Goal: Task Accomplishment & Management: Manage account settings

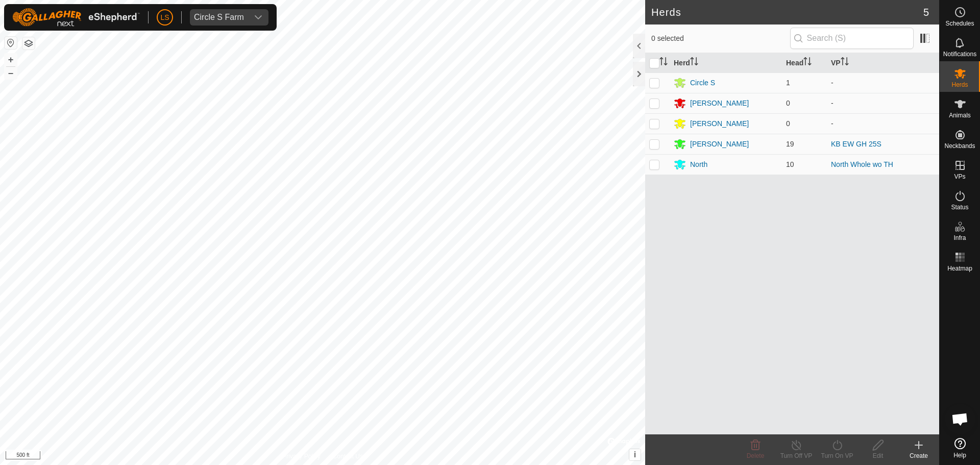
click at [915, 448] on icon at bounding box center [919, 445] width 12 height 12
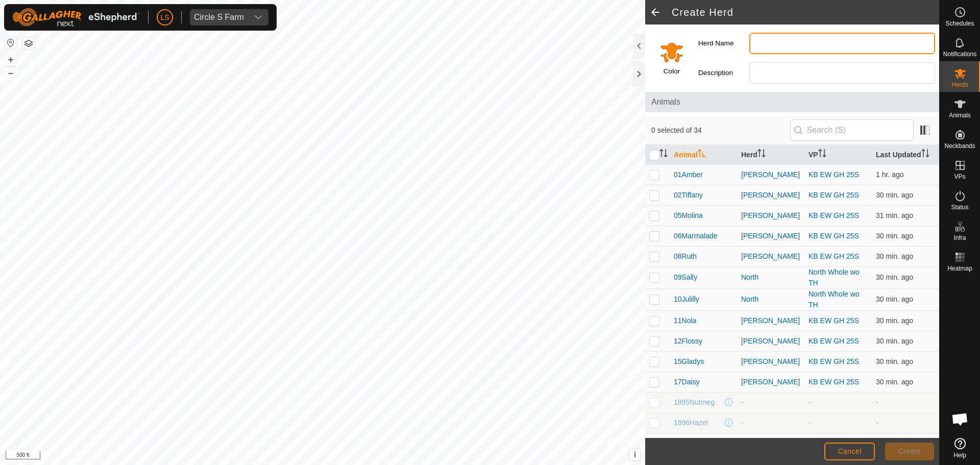
click at [815, 47] on input "Herd Name" at bounding box center [842, 43] width 186 height 21
type input "Replacement Heifers"
click at [914, 453] on span "Create" at bounding box center [909, 451] width 23 height 8
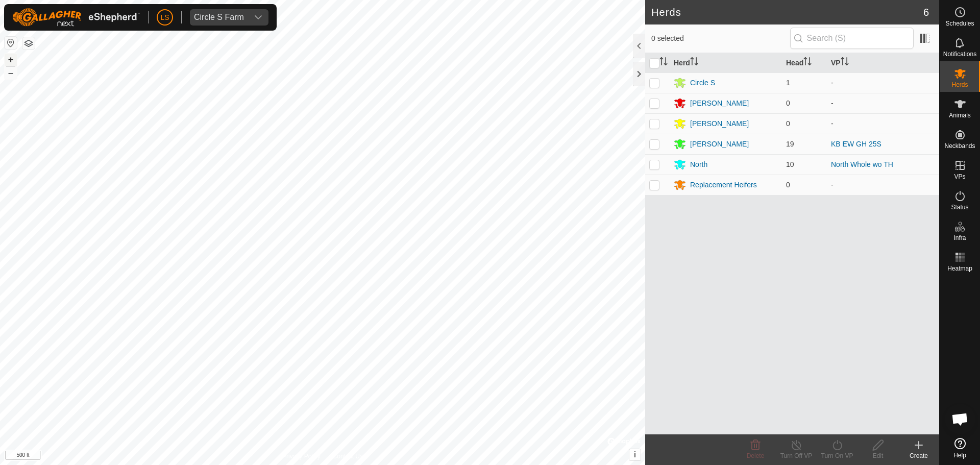
click at [8, 65] on button "+" at bounding box center [11, 60] width 12 height 12
click at [12, 60] on button "+" at bounding box center [11, 60] width 12 height 12
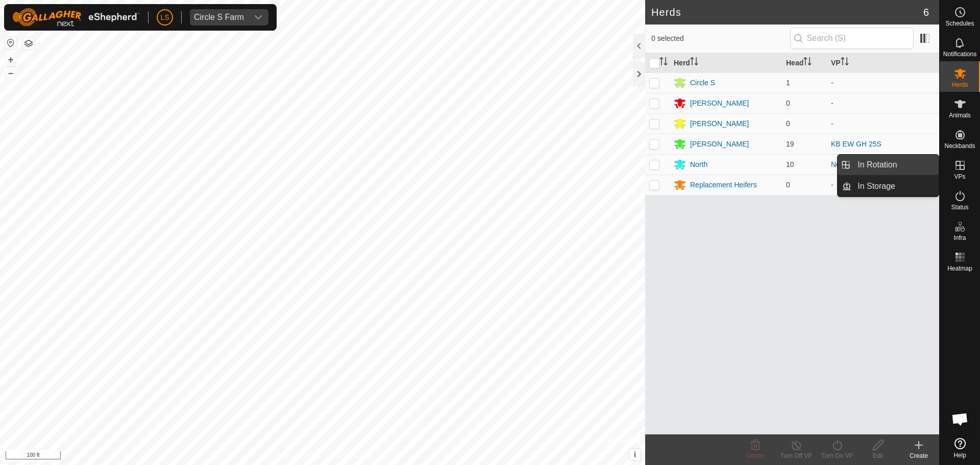
click at [910, 172] on link "In Rotation" at bounding box center [895, 165] width 87 height 20
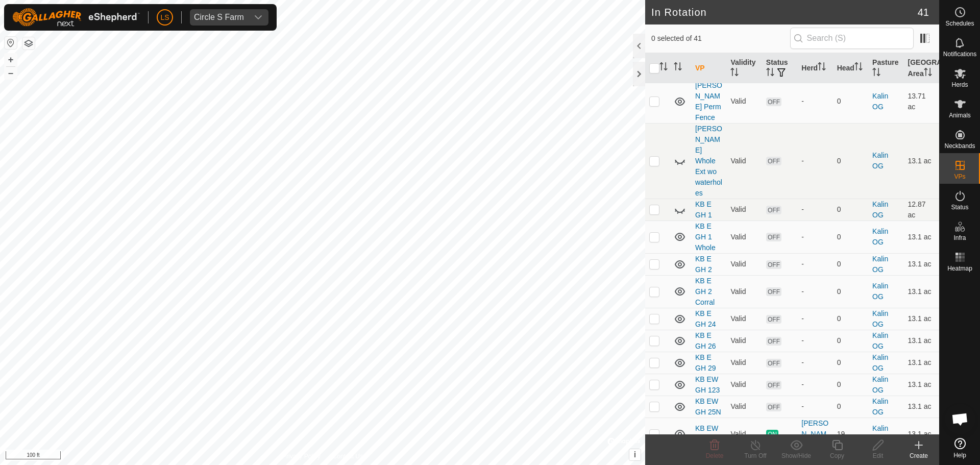
scroll to position [672, 0]
click at [655, 402] on p-checkbox at bounding box center [654, 406] width 10 height 8
checkbox input "false"
click at [655, 429] on p-checkbox at bounding box center [654, 433] width 10 height 8
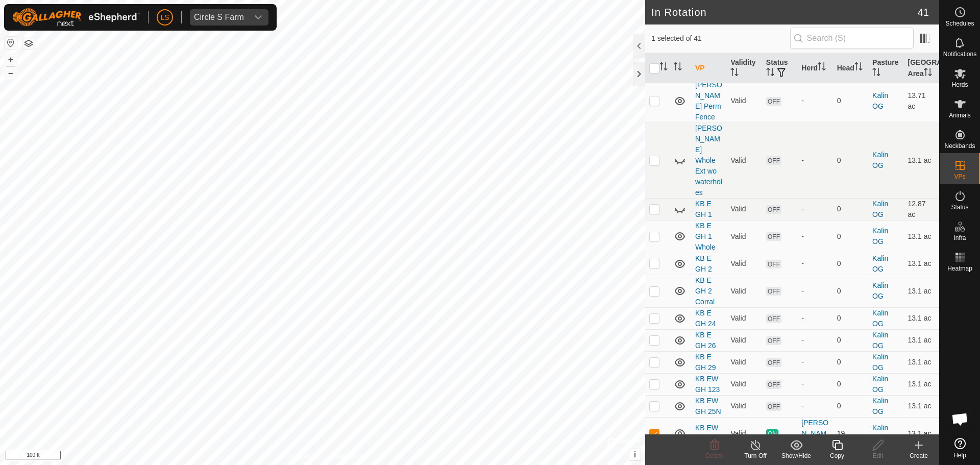
click at [655, 429] on p-checkbox at bounding box center [654, 433] width 10 height 8
checkbox input "false"
click at [656, 456] on p-checkbox at bounding box center [654, 460] width 10 height 8
checkbox input "false"
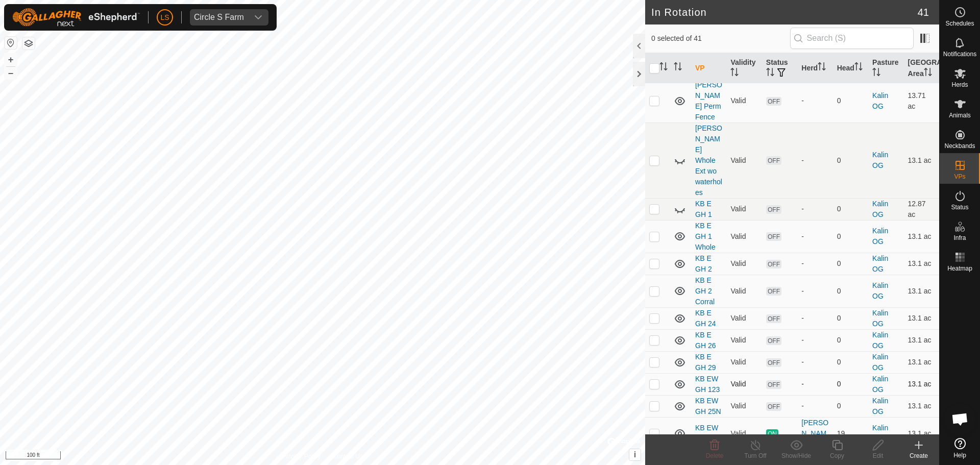
click at [651, 380] on p-checkbox at bounding box center [654, 384] width 10 height 8
checkbox input "true"
click at [878, 450] on icon at bounding box center [878, 445] width 13 height 12
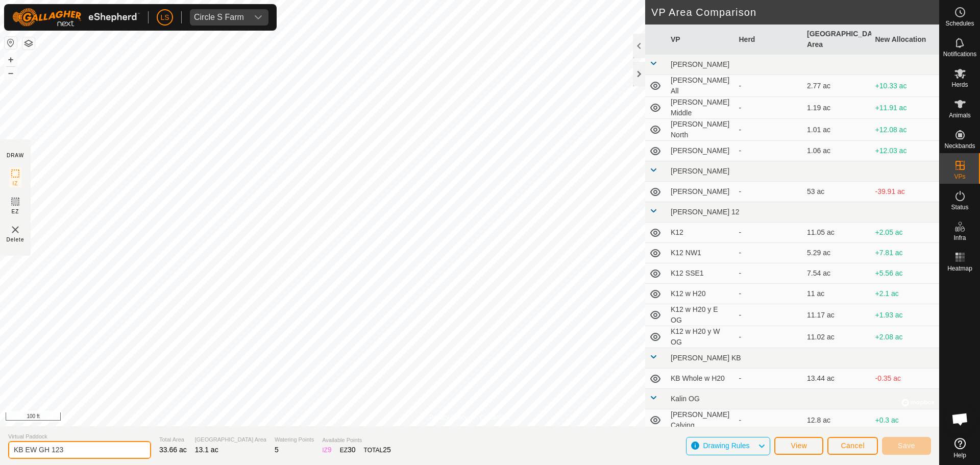
click at [90, 449] on input "KB EW GH 123" at bounding box center [79, 450] width 143 height 18
type input "KB EW GH 123 Whole"
click at [910, 443] on span "Save" at bounding box center [906, 446] width 17 height 8
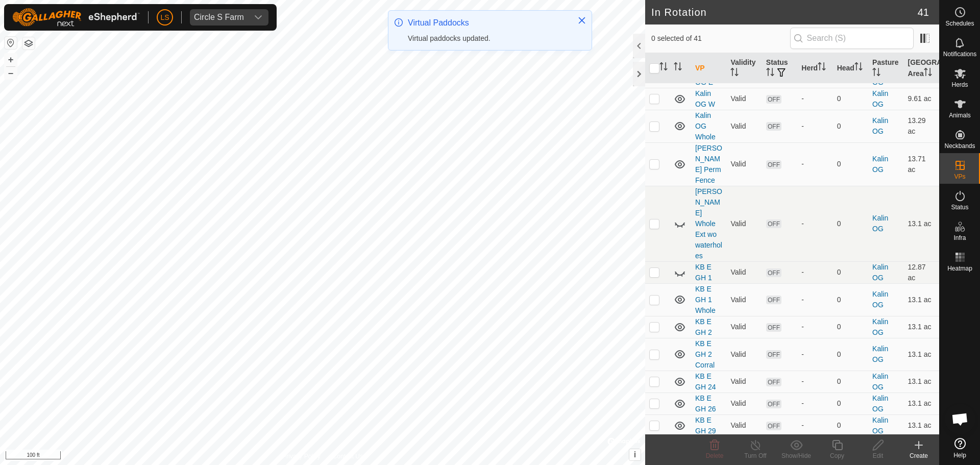
scroll to position [610, 0]
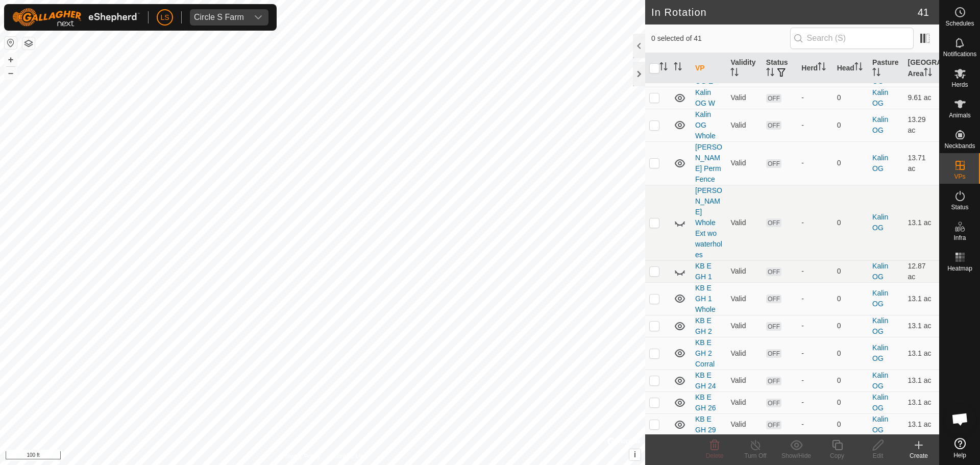
click at [656, 448] on p-checkbox at bounding box center [654, 452] width 10 height 8
checkbox input "true"
click at [844, 446] on copy-svg-icon at bounding box center [837, 445] width 41 height 12
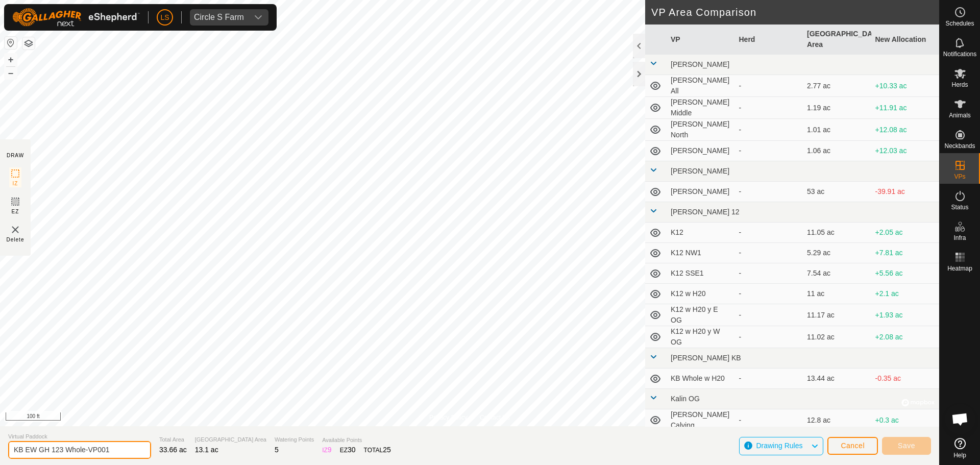
drag, startPoint x: 118, startPoint y: 451, endPoint x: 52, endPoint y: 459, distance: 66.8
click at [52, 459] on section "Virtual Paddock KB EW GH 123 Whole-VP001 Total Area 33.66 ac Grazing Area 13.1 …" at bounding box center [469, 445] width 939 height 39
type input "KB EW GH 23"
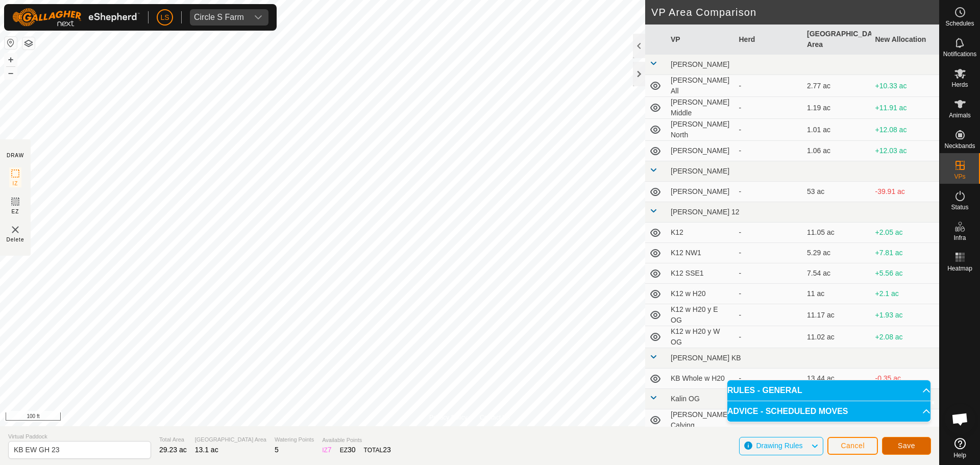
click at [893, 445] on button "Save" at bounding box center [906, 446] width 49 height 18
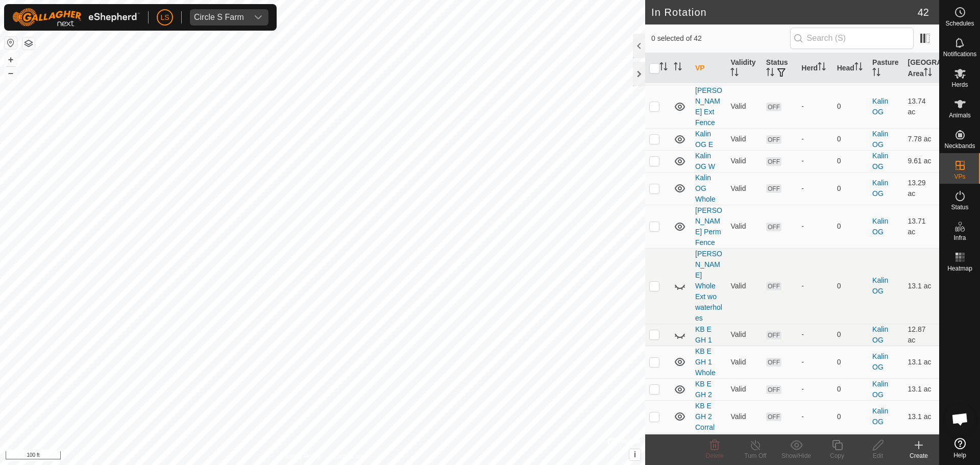
scroll to position [548, 0]
click at [652, 356] on p-checkbox at bounding box center [654, 360] width 10 height 8
checkbox input "false"
click at [653, 383] on p-checkbox at bounding box center [654, 387] width 10 height 8
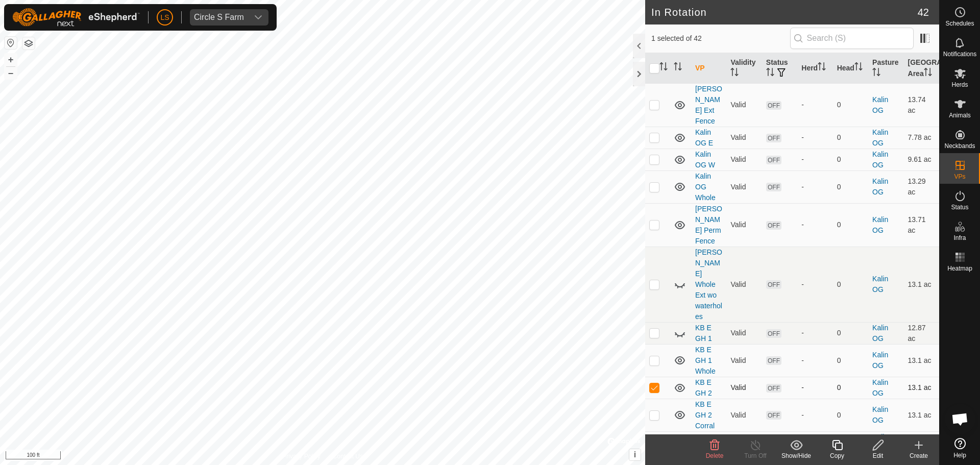
click at [653, 383] on p-checkbox at bounding box center [654, 387] width 10 height 8
checkbox input "false"
click at [655, 411] on p-checkbox at bounding box center [654, 415] width 10 height 8
checkbox input "true"
click at [875, 447] on icon at bounding box center [878, 445] width 13 height 12
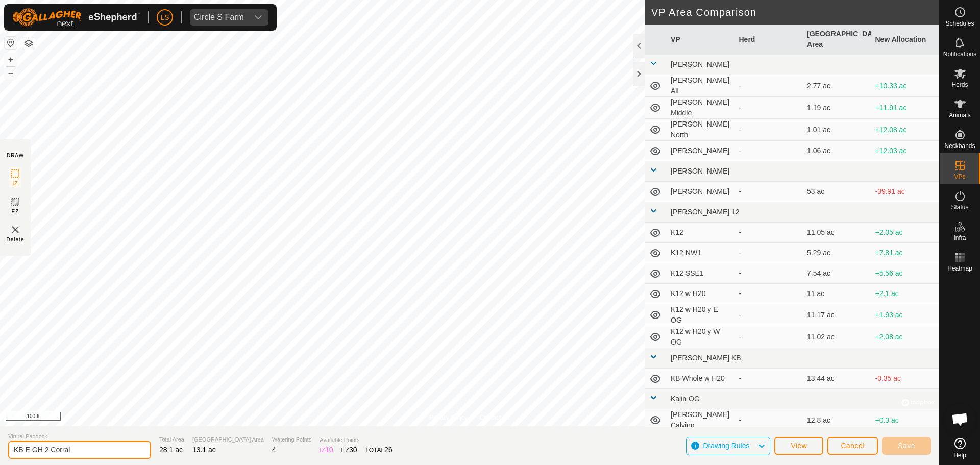
drag, startPoint x: 86, startPoint y: 450, endPoint x: 29, endPoint y: 456, distance: 57.6
click at [29, 456] on input "KB E GH 2 Corral" at bounding box center [79, 450] width 143 height 18
type input "KB EW 123 Replacement"
click at [896, 446] on button "Save" at bounding box center [906, 446] width 49 height 18
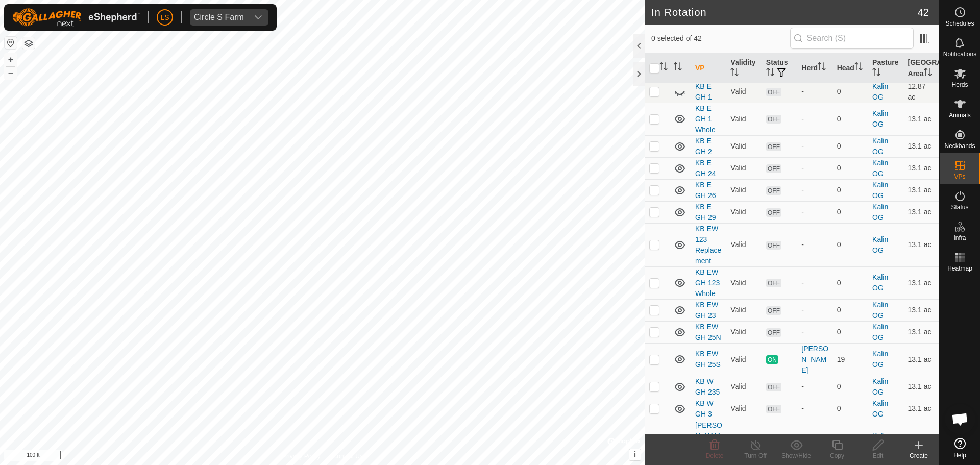
scroll to position [787, 0]
checkbox input "true"
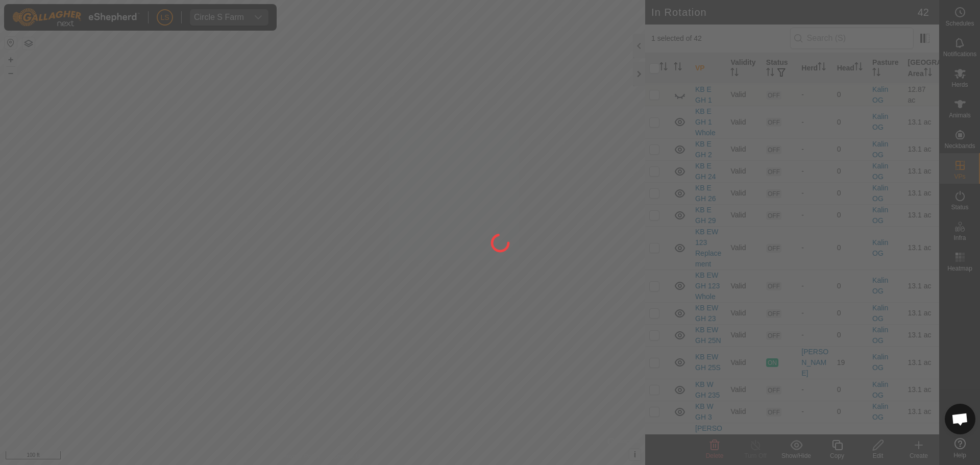
click at [653, 337] on div at bounding box center [490, 232] width 980 height 465
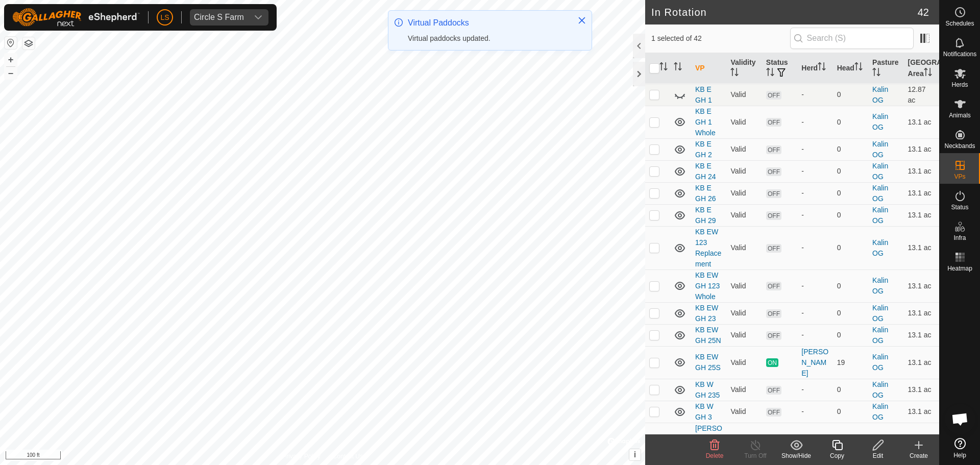
checkbox input "false"
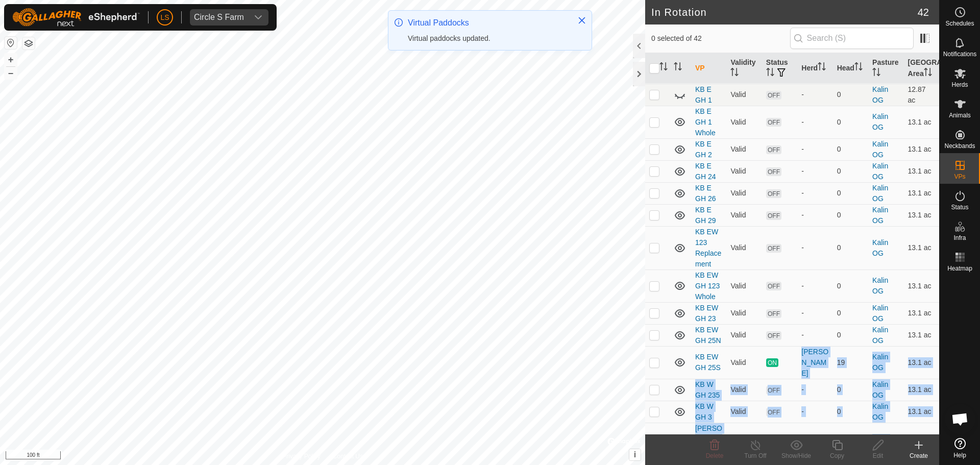
drag, startPoint x: 792, startPoint y: 201, endPoint x: 707, endPoint y: 337, distance: 160.6
click at [707, 337] on tbody "[PERSON_NAME] (3.19 ac) [PERSON_NAME] All Valid OFF - 0 [PERSON_NAME] 2.77 [PER…" at bounding box center [792, 33] width 294 height 1473
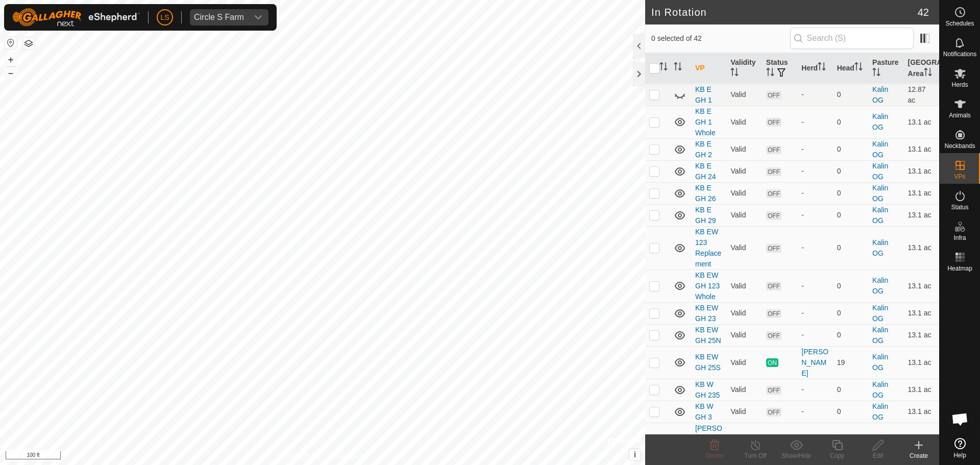
click at [768, 423] on td "OFF" at bounding box center [779, 444] width 35 height 43
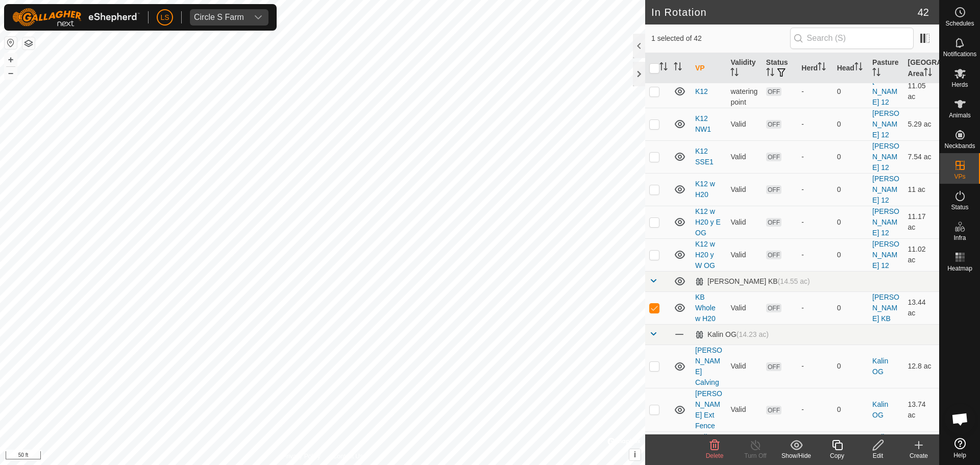
scroll to position [243, 0]
click at [655, 304] on p-checkbox at bounding box center [654, 308] width 10 height 8
checkbox input "false"
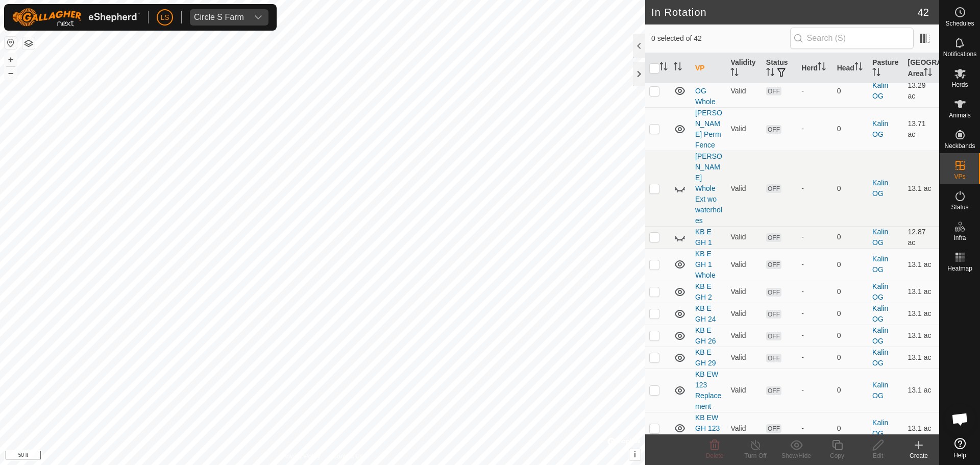
scroll to position [645, 0]
click at [655, 385] on p-checkbox at bounding box center [654, 389] width 10 height 8
checkbox input "true"
click at [871, 448] on edit-svg-icon at bounding box center [878, 445] width 41 height 12
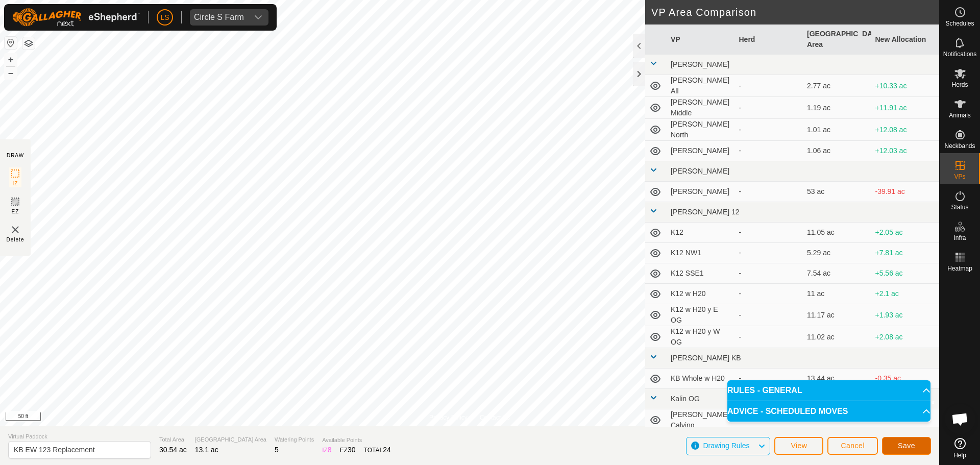
click at [915, 445] on button "Save" at bounding box center [906, 446] width 49 height 18
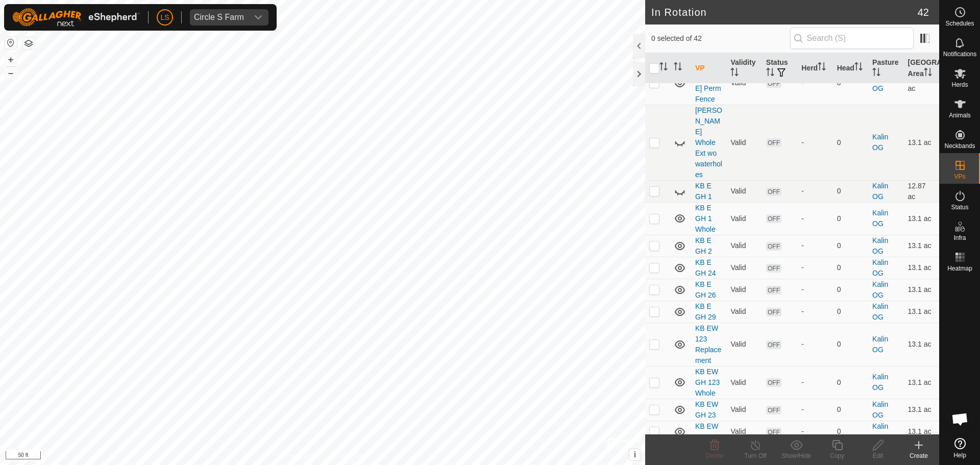
scroll to position [691, 0]
click at [653, 378] on p-checkbox at bounding box center [654, 382] width 10 height 8
checkbox input "false"
click at [655, 405] on p-checkbox at bounding box center [654, 409] width 10 height 8
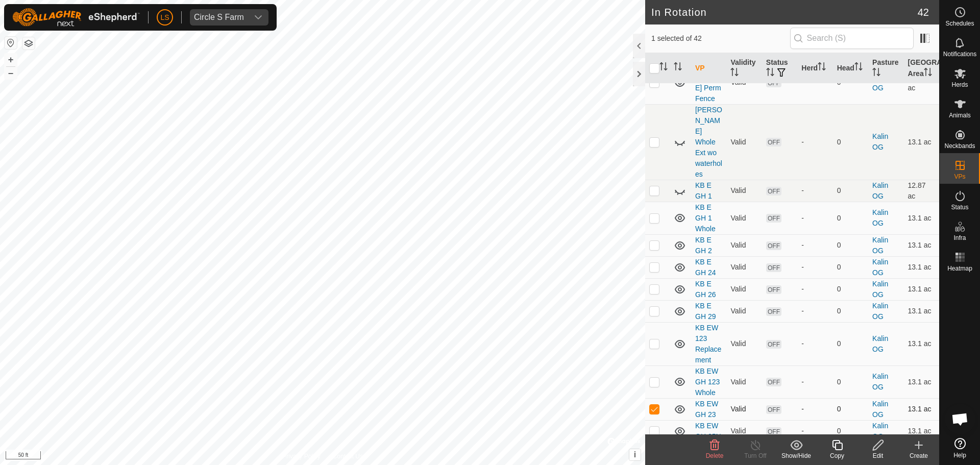
click at [655, 405] on p-checkbox at bounding box center [654, 409] width 10 height 8
checkbox input "false"
click at [658, 339] on p-checkbox at bounding box center [654, 343] width 10 height 8
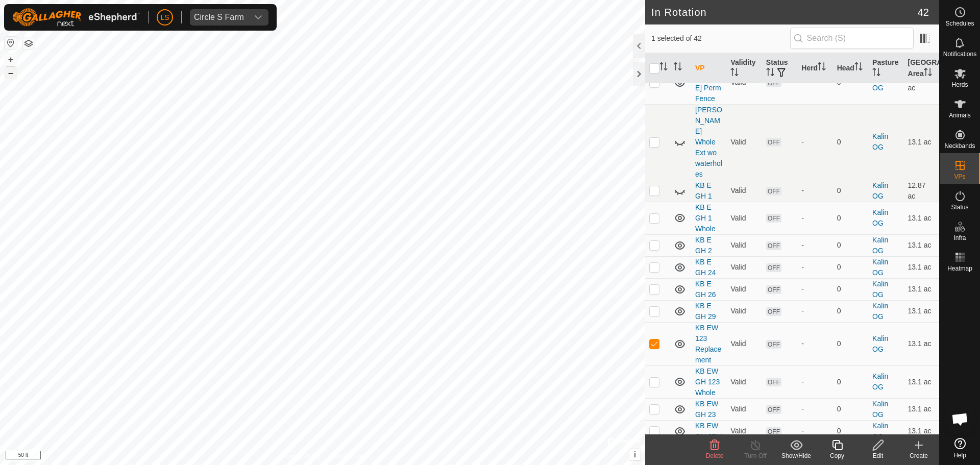
click at [13, 78] on button "–" at bounding box center [11, 73] width 12 height 12
click at [658, 339] on p-checkbox at bounding box center [654, 343] width 10 height 8
checkbox input "false"
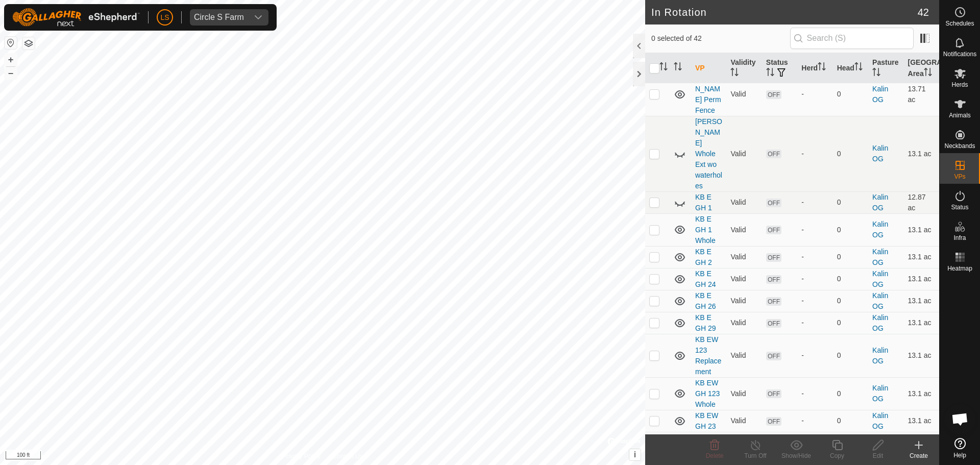
scroll to position [678, 0]
click at [658, 417] on p-checkbox at bounding box center [654, 421] width 10 height 8
click at [654, 417] on p-checkbox at bounding box center [654, 421] width 10 height 8
checkbox input "false"
